Goal: Information Seeking & Learning: Learn about a topic

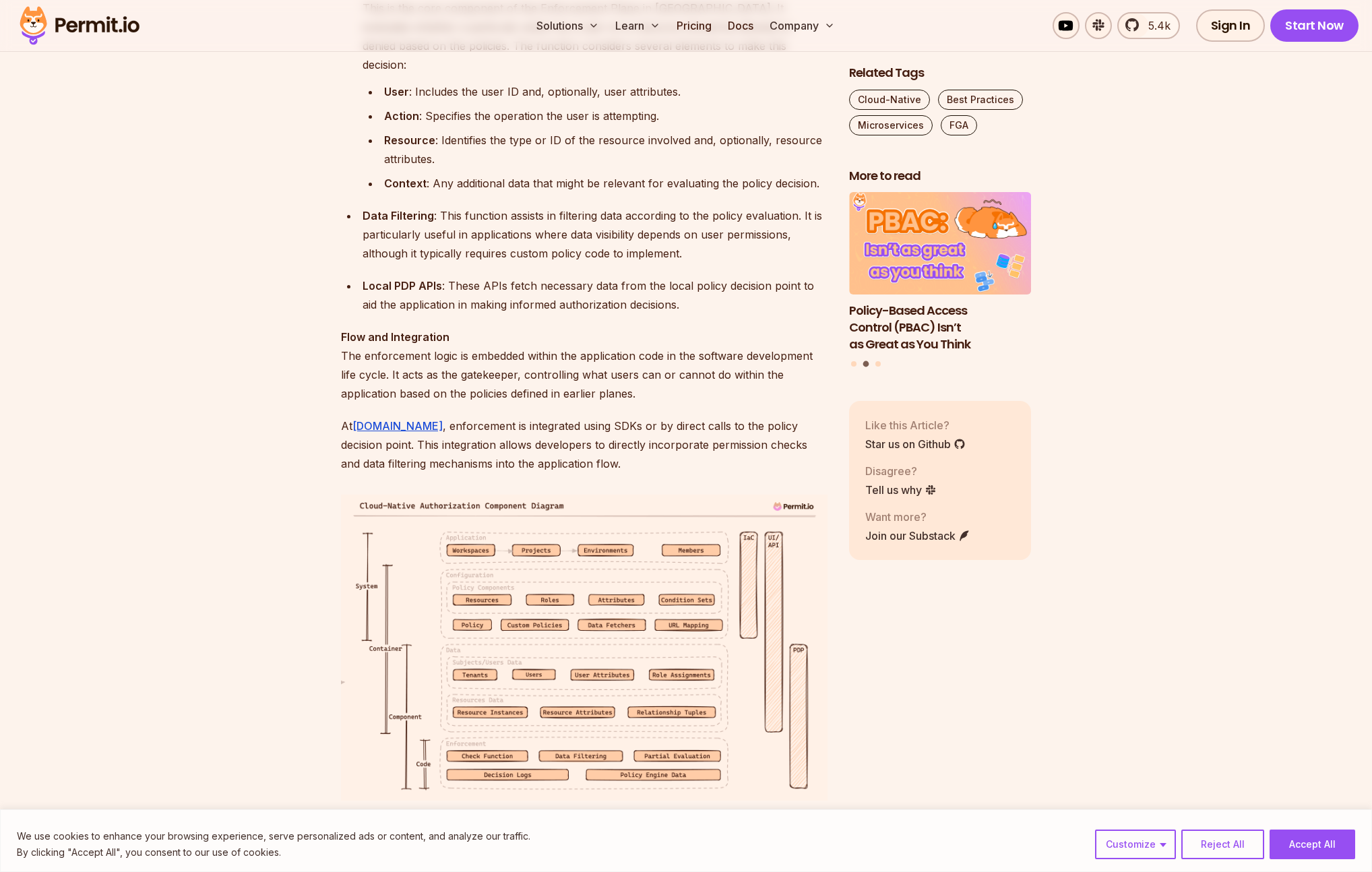
scroll to position [6139, 0]
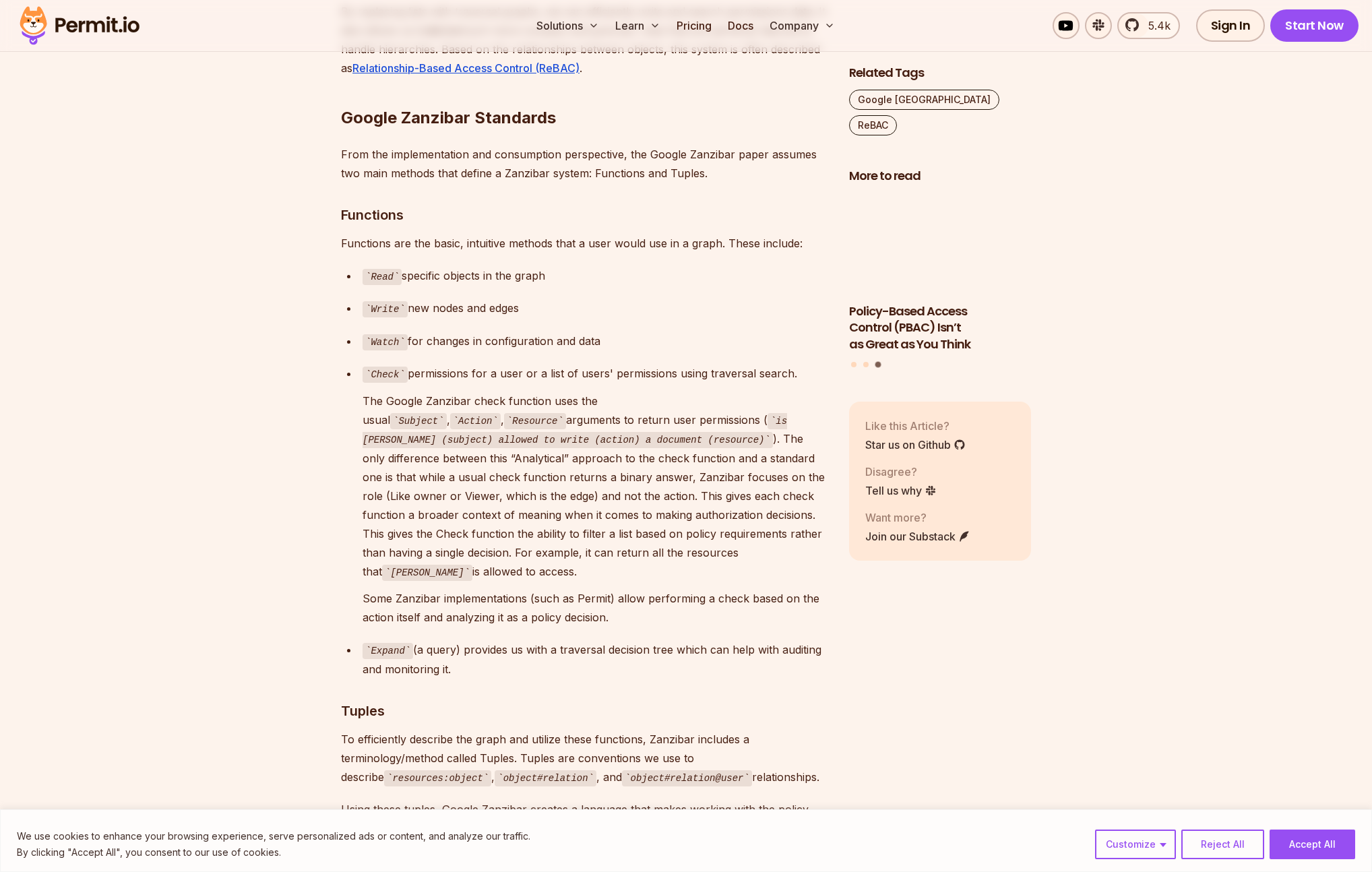
scroll to position [3749, 0]
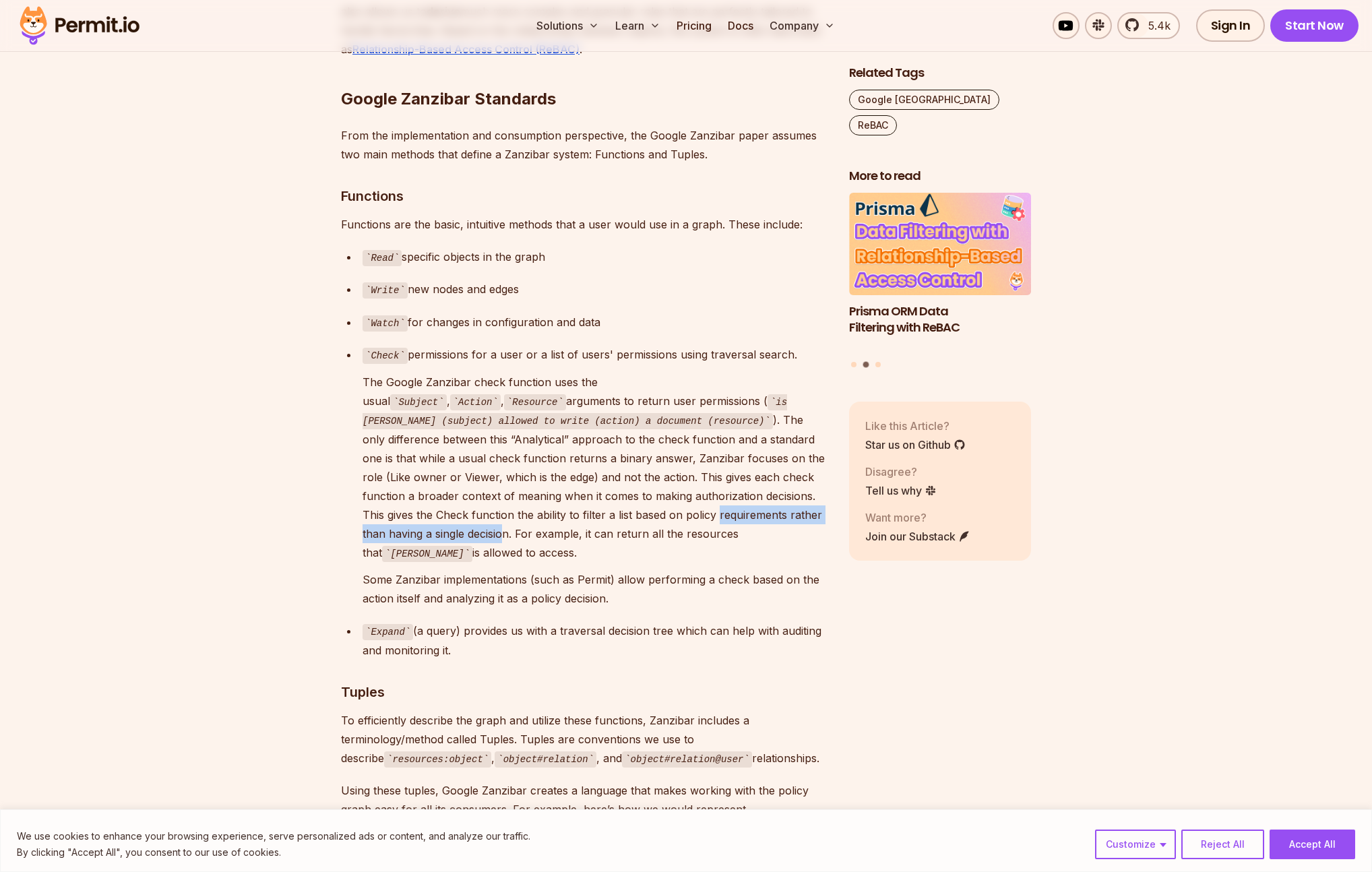
drag, startPoint x: 447, startPoint y: 457, endPoint x: 693, endPoint y: 461, distance: 246.0
click at [693, 461] on p "The Google Zanzibar check function uses the usual Subject , Action , Resource a…" at bounding box center [595, 468] width 465 height 190
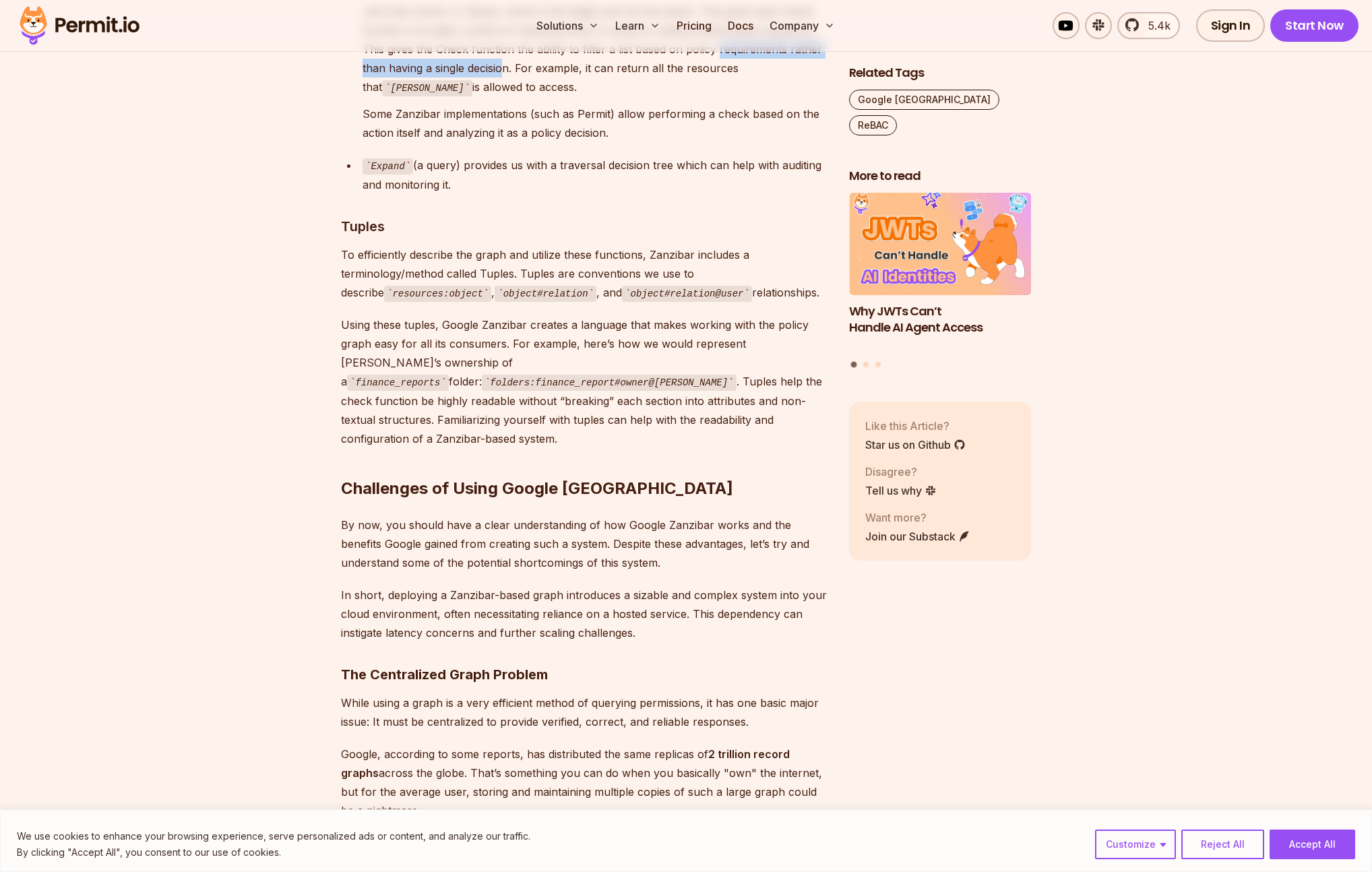
scroll to position [4214, 0]
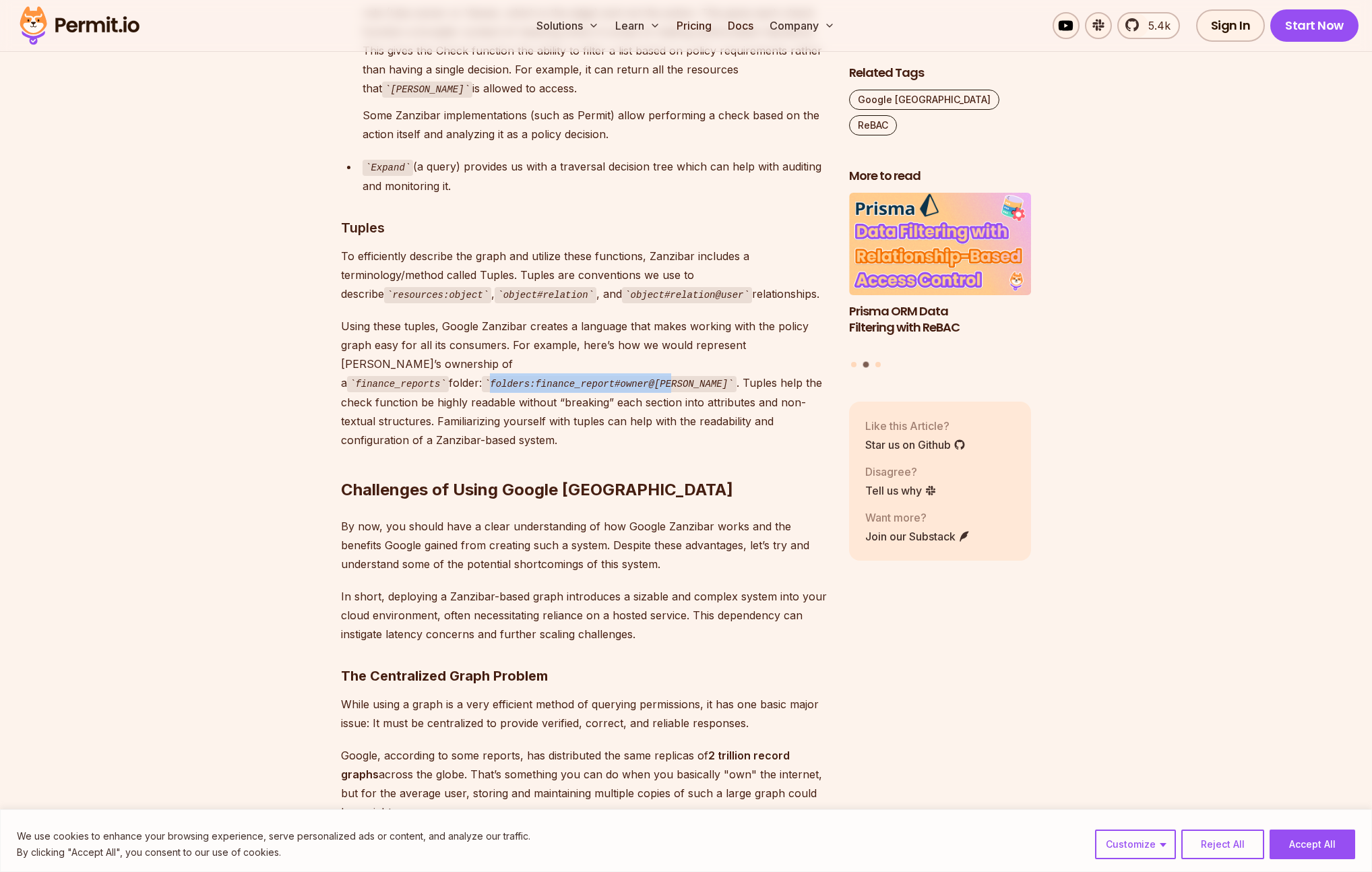
drag, startPoint x: 698, startPoint y: 283, endPoint x: 512, endPoint y: 278, distance: 186.1
click at [512, 376] on code "folders:finance_report#owner@[PERSON_NAME]" at bounding box center [609, 384] width 255 height 16
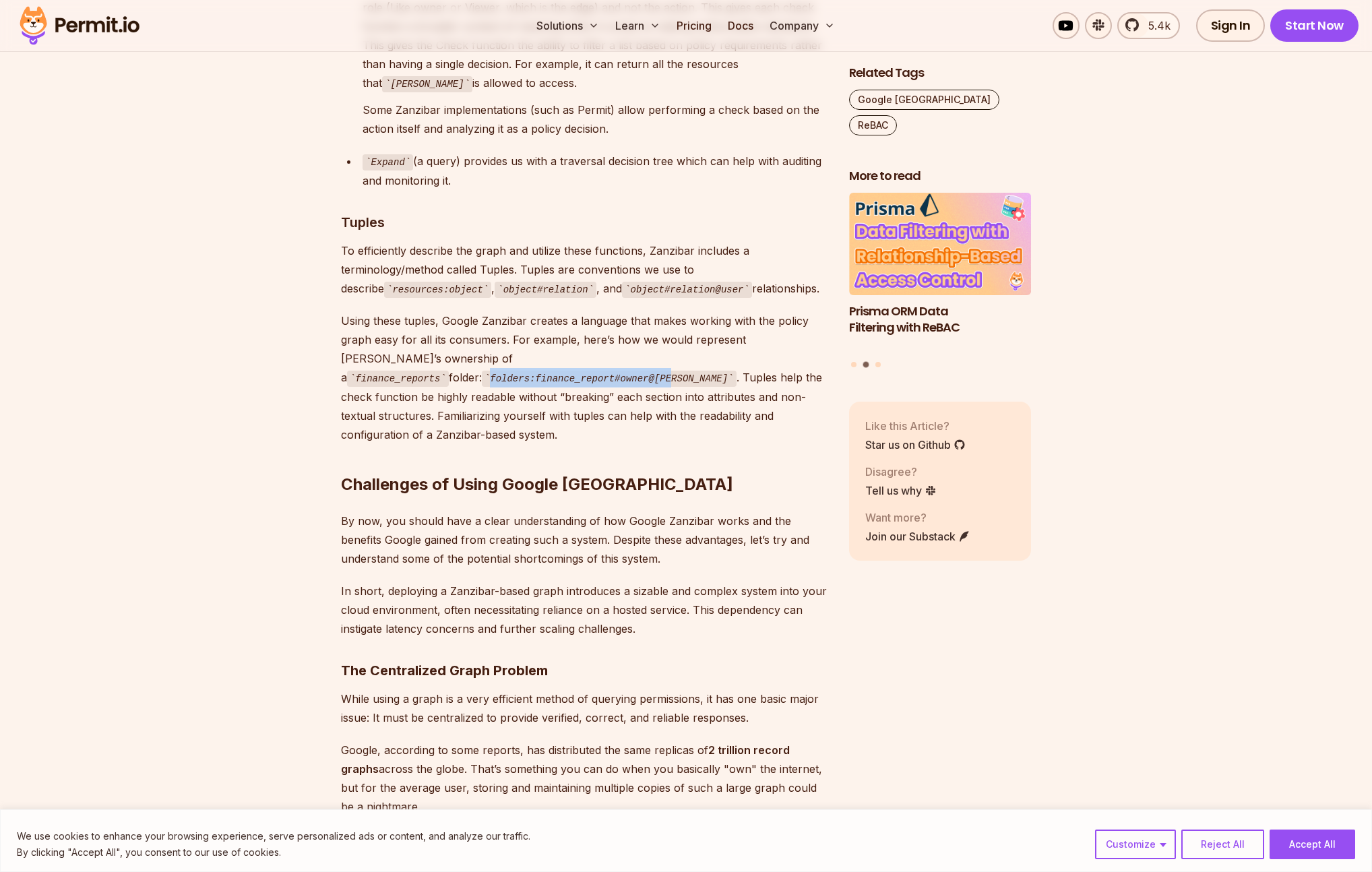
copy code "folders:finance_report#owner@[PERSON_NAME]"
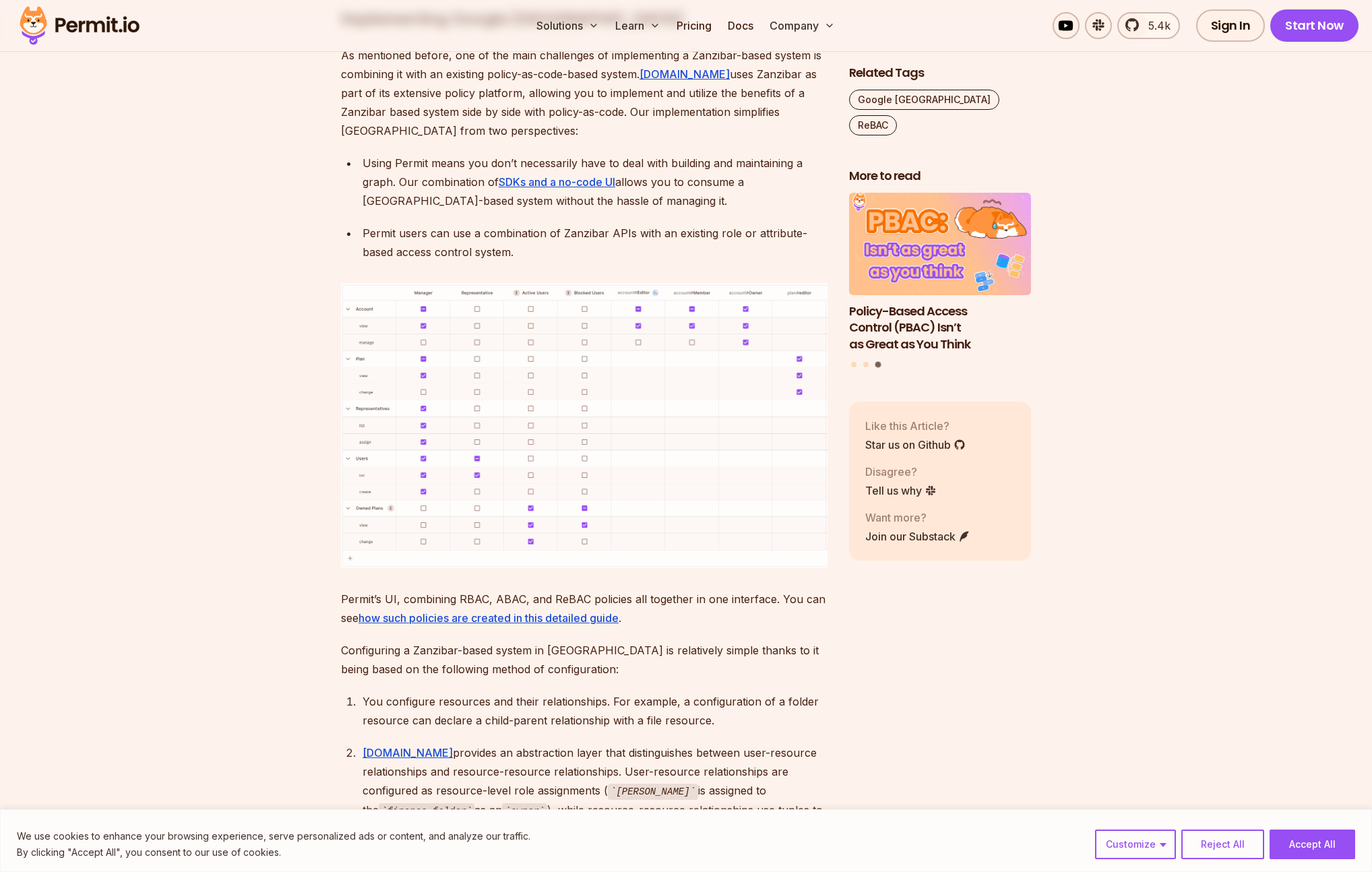
scroll to position [5681, 0]
click at [642, 381] on img at bounding box center [584, 424] width 487 height 285
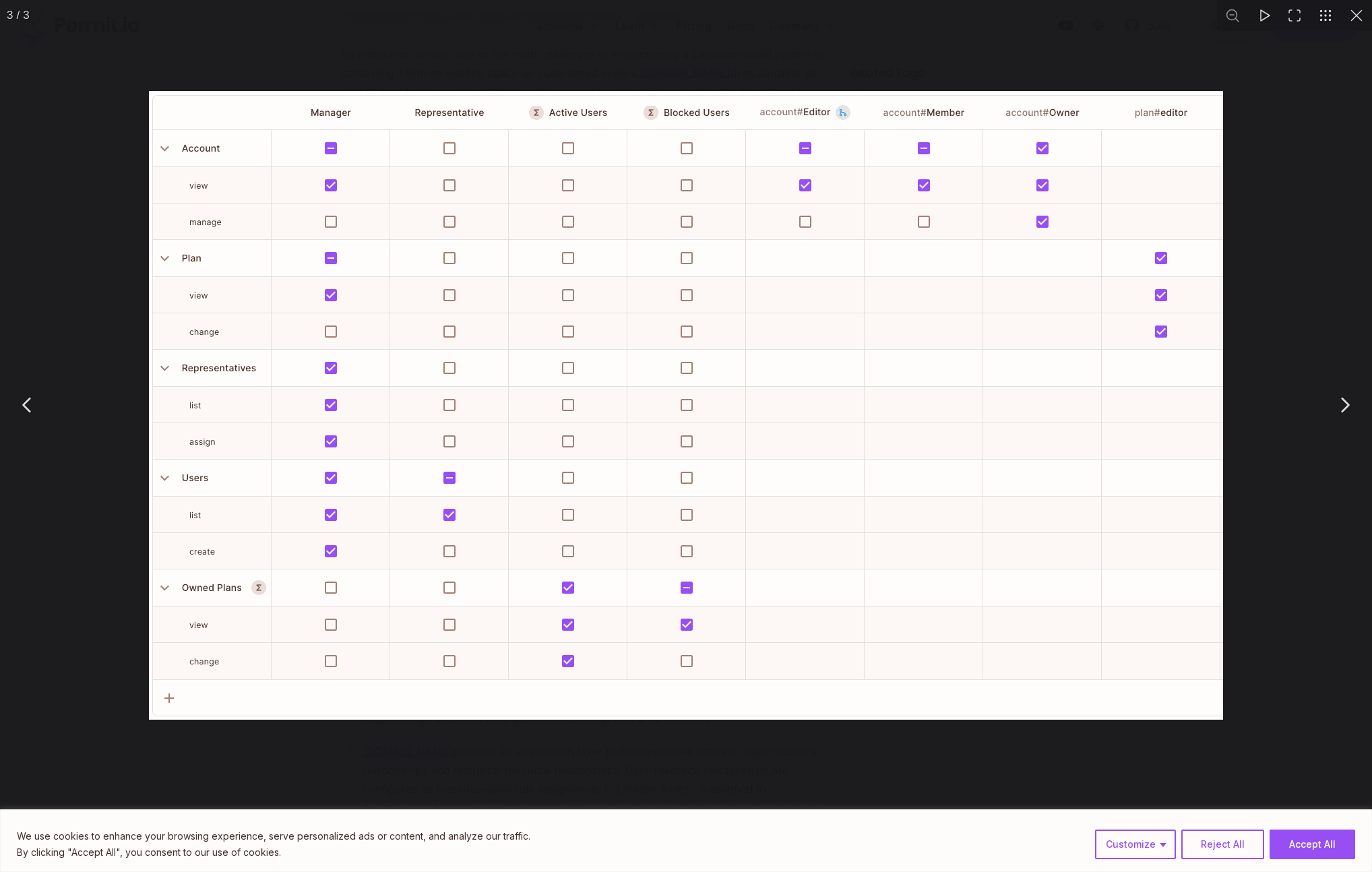
click at [1355, 22] on button "You can close this modal content with the ESC key" at bounding box center [1356, 15] width 31 height 31
click at [1357, 10] on button "You can close this modal content with the ESC key" at bounding box center [1356, 15] width 31 height 31
click at [1347, 24] on button "You can close this modal content with the ESC key" at bounding box center [1356, 15] width 31 height 31
click at [115, 2] on div "You can close this modal content with the ESC key" at bounding box center [686, 405] width 1372 height 810
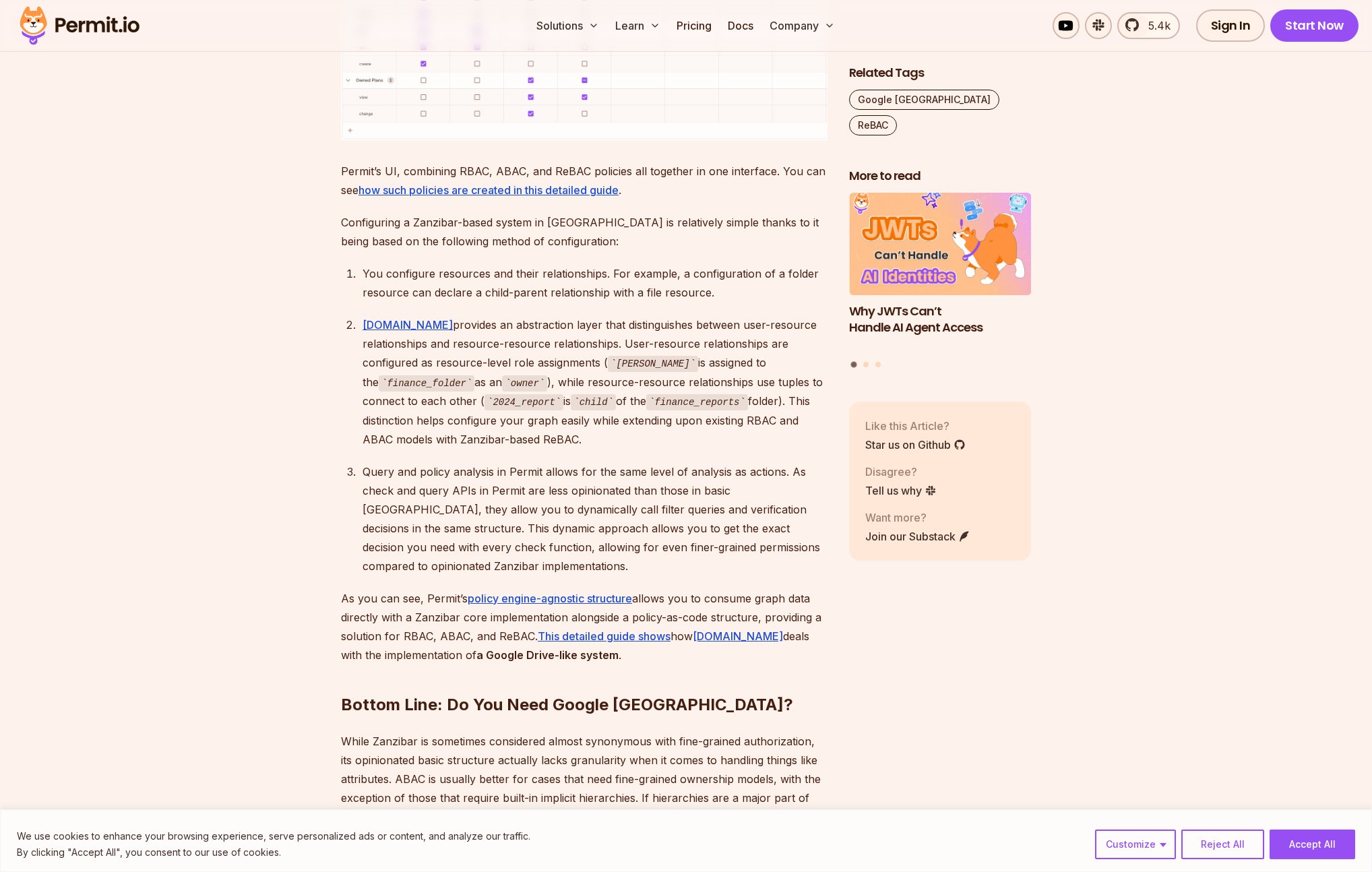
scroll to position [6106, 0]
